Goal: Transaction & Acquisition: Purchase product/service

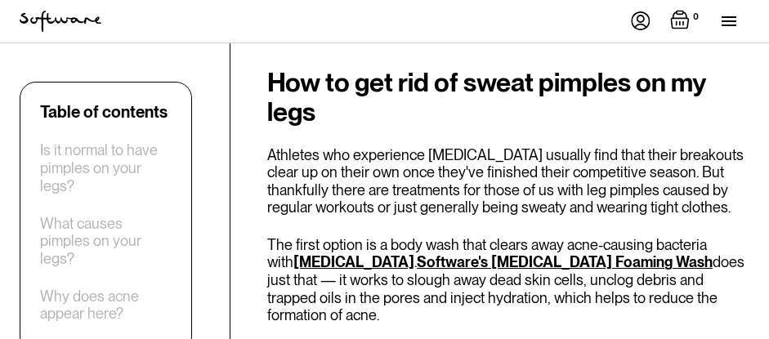
scroll to position [2778, 0]
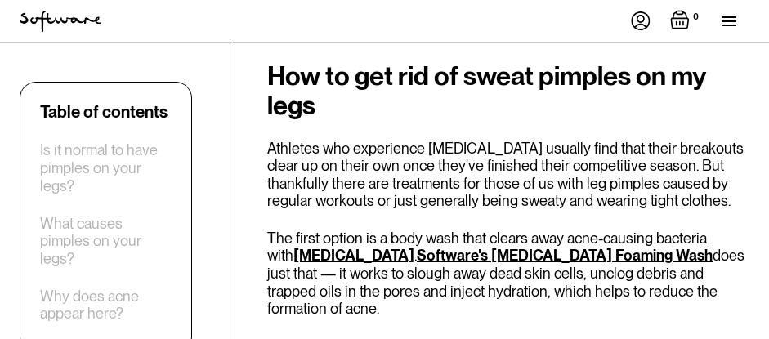
click at [502, 247] on link "Software's [MEDICAL_DATA] Foaming Wash" at bounding box center [565, 255] width 296 height 17
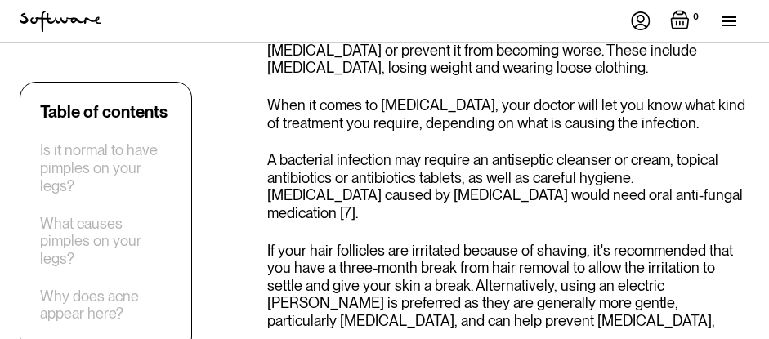
scroll to position [3677, 0]
